Goal: Information Seeking & Learning: Learn about a topic

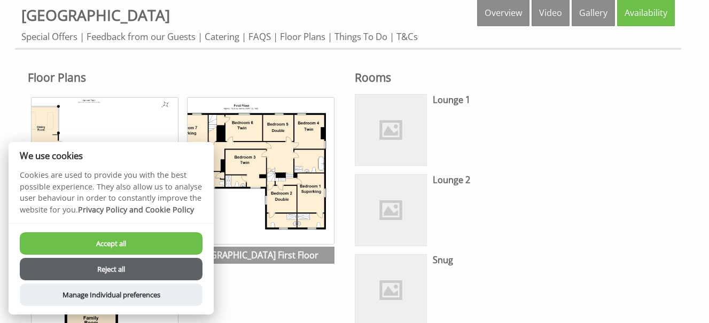
scroll to position [453, 0]
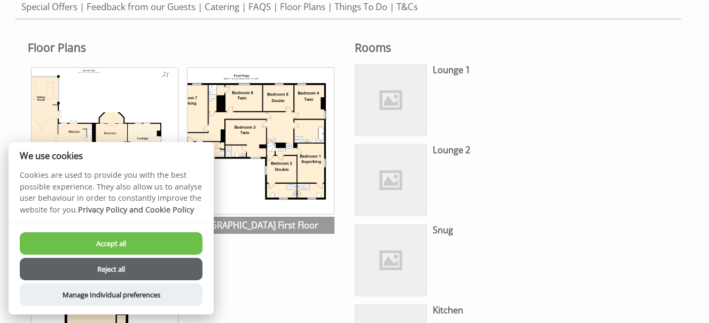
click at [124, 240] on button "Accept all" at bounding box center [111, 243] width 183 height 22
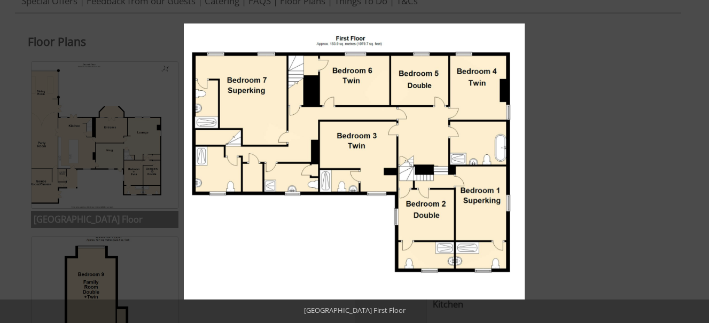
click at [696, 16] on button at bounding box center [696, 11] width 23 height 23
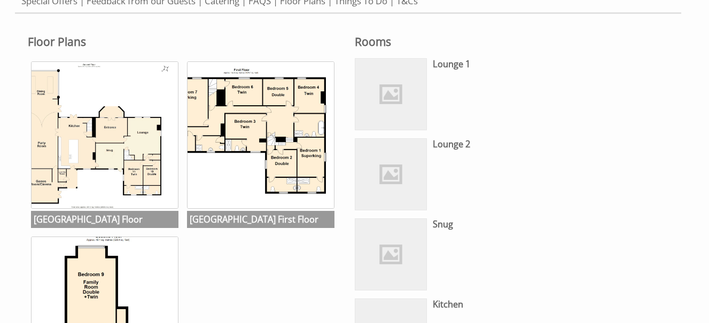
scroll to position [481, 0]
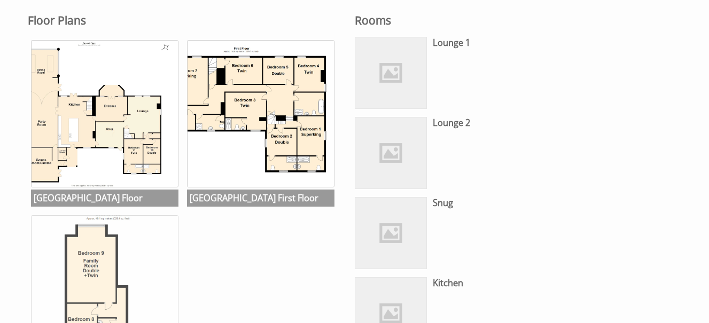
click at [100, 254] on img at bounding box center [104, 288] width 147 height 147
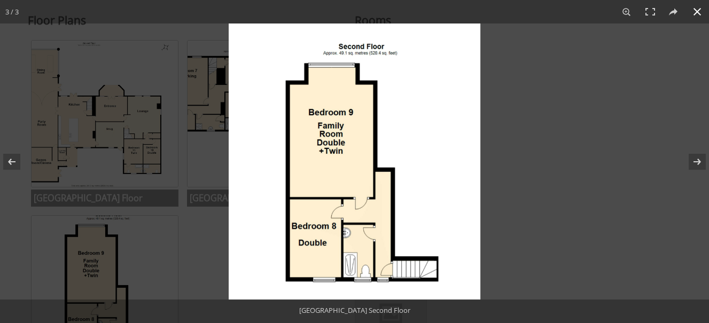
click at [690, 12] on button at bounding box center [696, 11] width 23 height 23
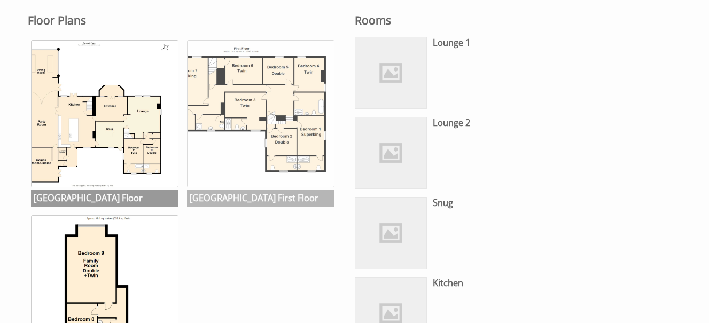
click at [261, 161] on img at bounding box center [260, 113] width 147 height 147
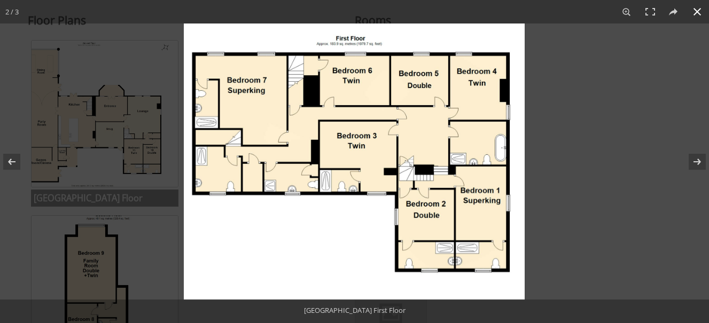
click at [690, 13] on button at bounding box center [696, 11] width 23 height 23
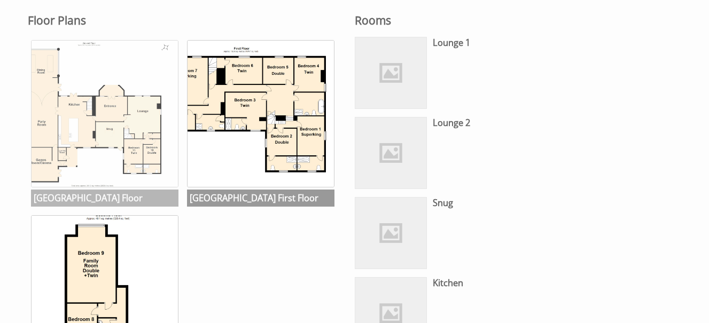
click at [129, 122] on img at bounding box center [104, 113] width 147 height 147
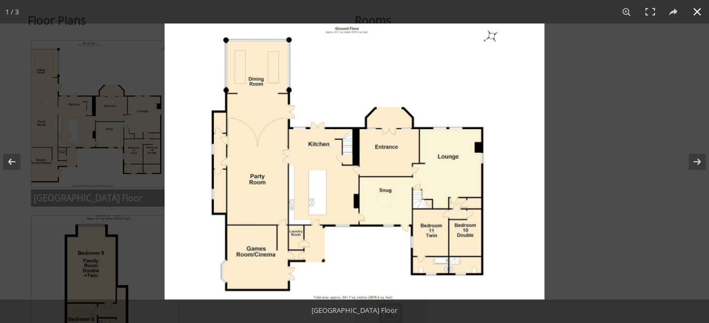
click at [695, 11] on button at bounding box center [696, 11] width 23 height 23
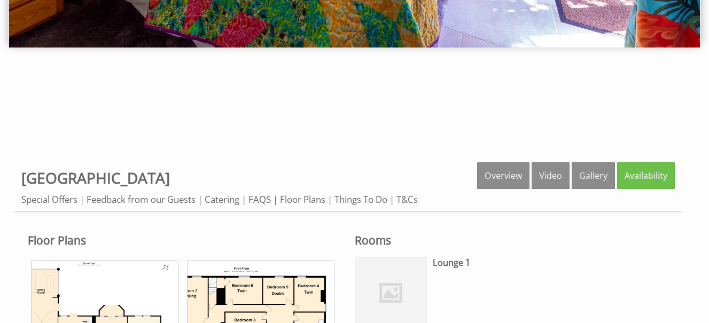
scroll to position [282, 0]
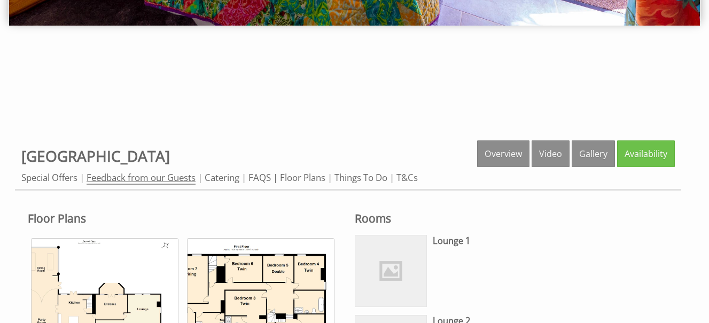
click at [187, 176] on link "Feedback from our Guests" at bounding box center [141, 177] width 109 height 13
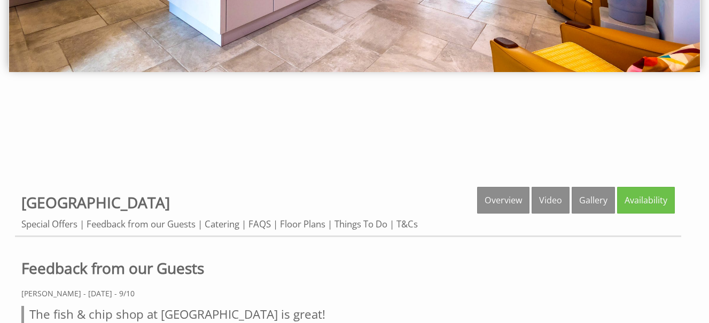
scroll to position [282, 0]
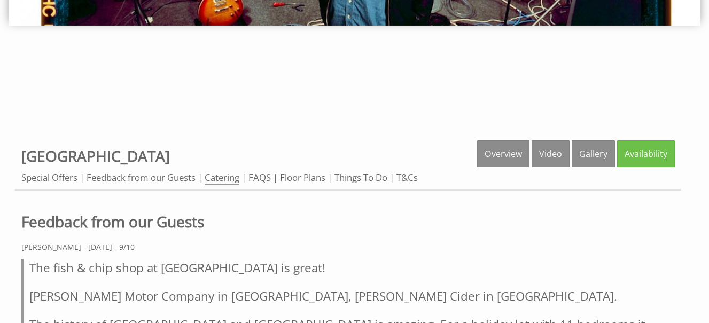
click at [223, 177] on link "Catering" at bounding box center [222, 177] width 35 height 13
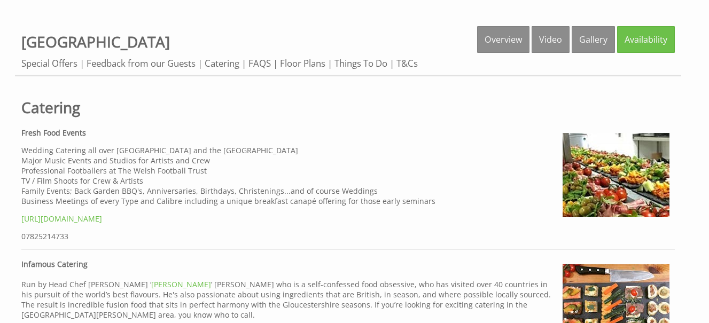
scroll to position [475, 0]
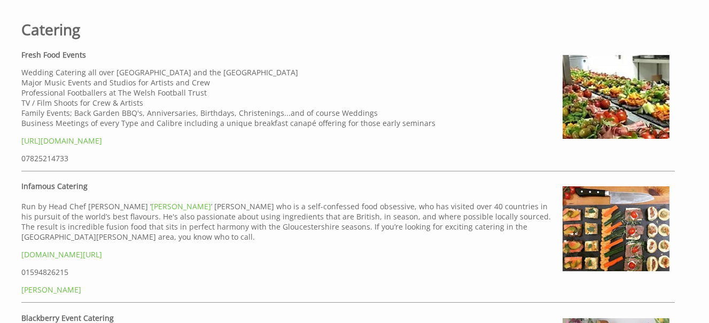
click at [5, 264] on div "Properties Monnow Valley Studio Overview Video Gallery Availability Special Off…" at bounding box center [354, 287] width 709 height 855
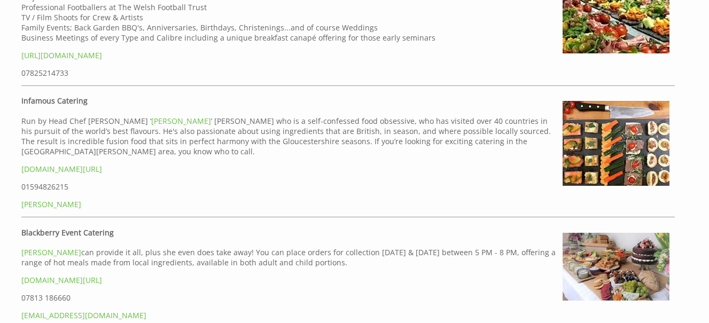
scroll to position [278, 0]
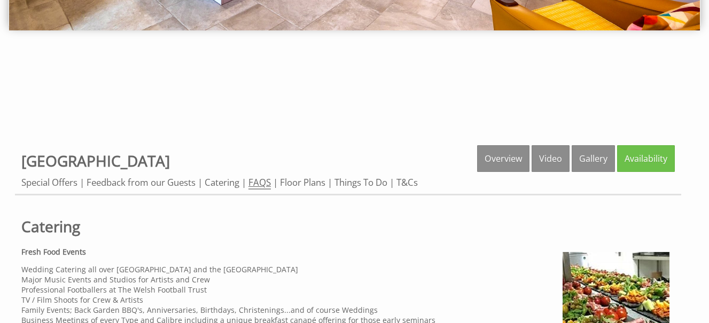
click at [263, 184] on link "FAQS" at bounding box center [259, 182] width 22 height 13
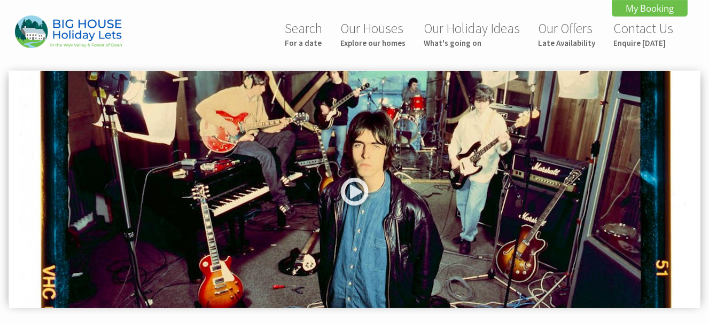
scroll to position [282, 0]
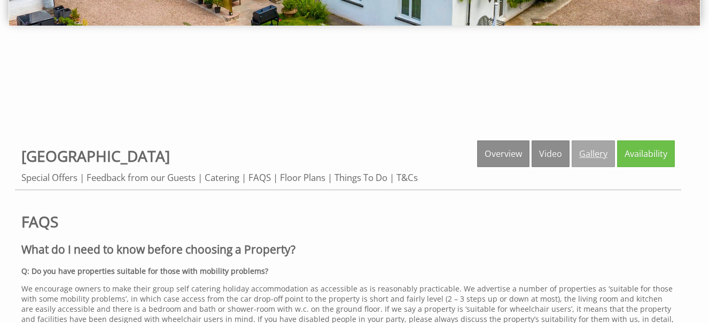
click at [597, 159] on link "Gallery" at bounding box center [592, 153] width 43 height 27
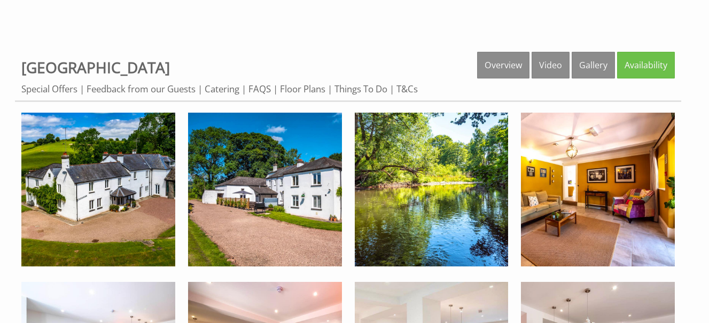
scroll to position [392, 0]
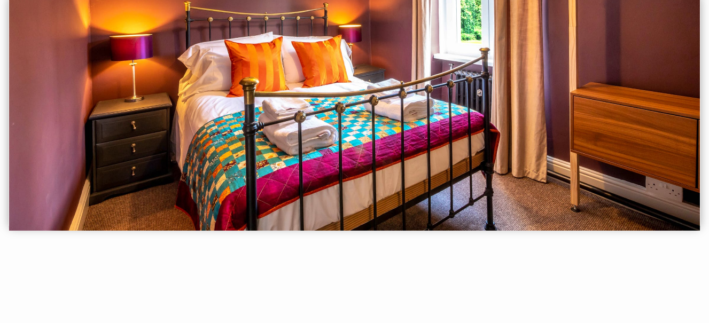
scroll to position [0, 0]
